Goal: Task Accomplishment & Management: Use online tool/utility

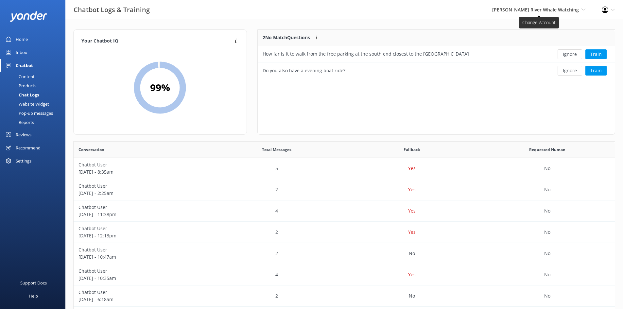
click at [553, 7] on span "[PERSON_NAME] River Whale Watching" at bounding box center [535, 10] width 87 height 6
click at [554, 27] on link "Wildcoast Adventures" at bounding box center [561, 28] width 65 height 16
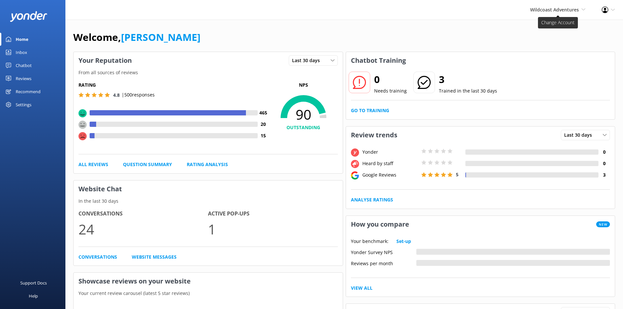
click at [548, 8] on span "Wildcoast Adventures" at bounding box center [554, 10] width 49 height 6
click at [547, 47] on link "[PERSON_NAME] River Whale Watching" at bounding box center [561, 47] width 65 height 22
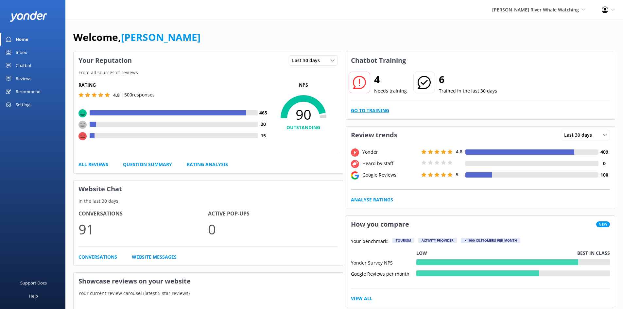
click at [371, 113] on link "Go to Training" at bounding box center [370, 110] width 38 height 7
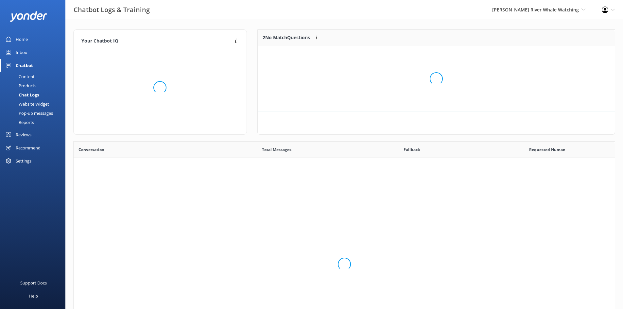
scroll to position [224, 537]
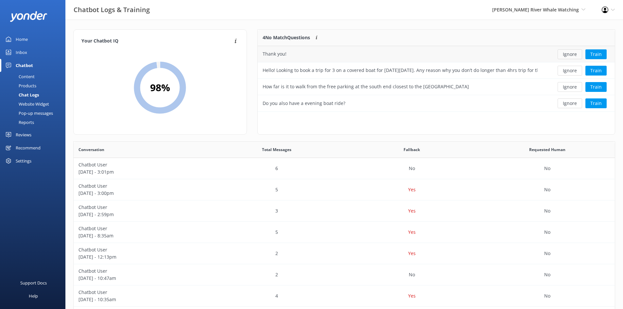
click at [575, 53] on button "Ignore" at bounding box center [570, 54] width 25 height 10
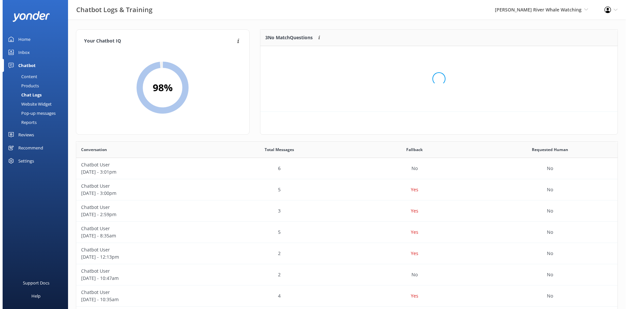
scroll to position [61, 352]
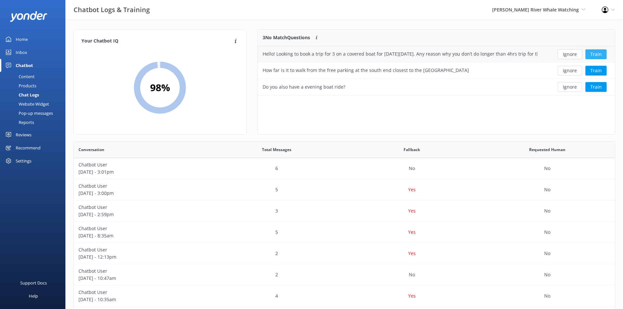
click at [597, 54] on button "Train" at bounding box center [596, 54] width 21 height 10
